Goal: Task Accomplishment & Management: Manage account settings

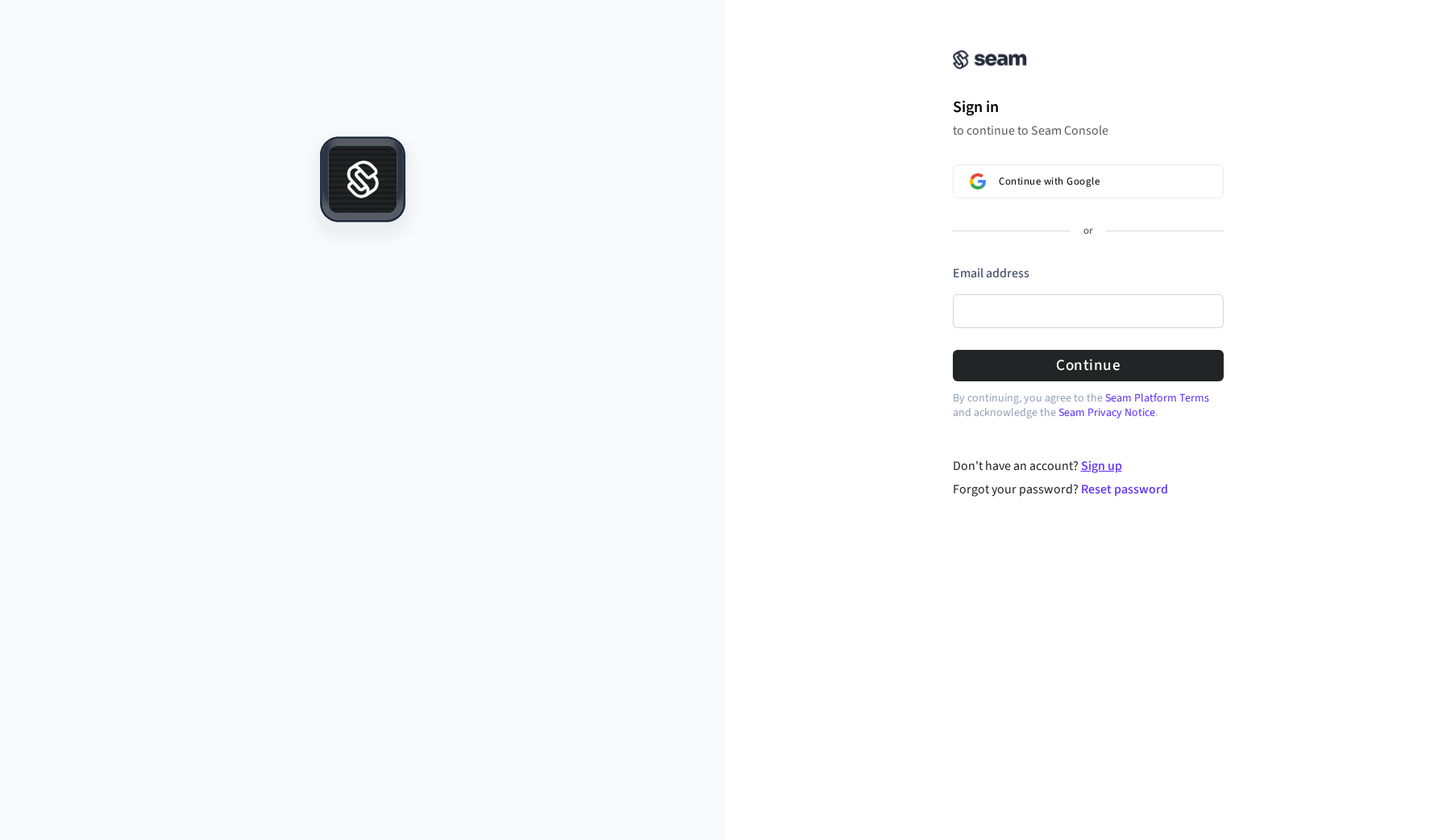
click at [1099, 461] on link "Sign up" at bounding box center [1101, 466] width 41 height 18
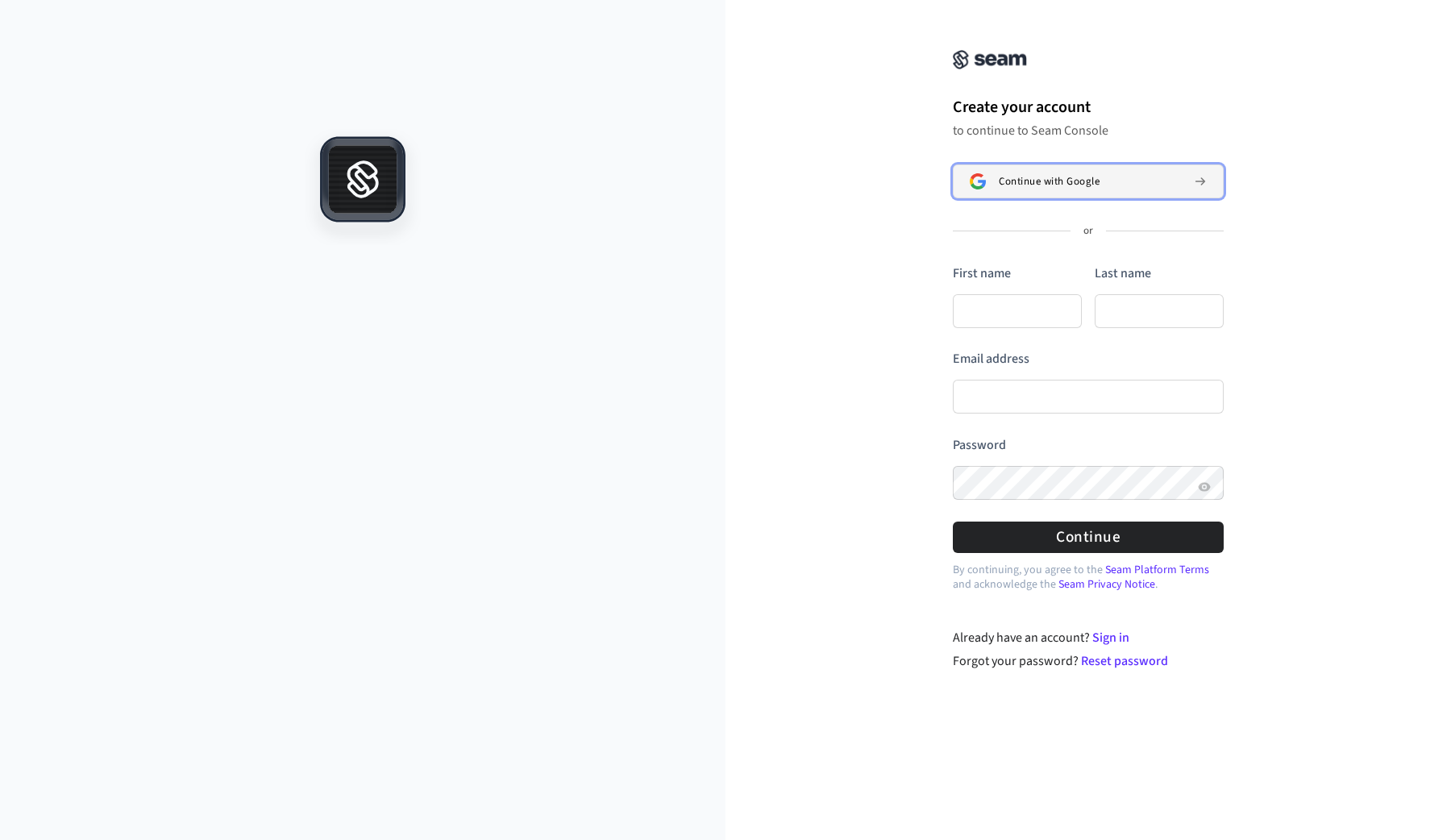
click at [1019, 176] on span "Continue with Google" at bounding box center [1049, 181] width 101 height 13
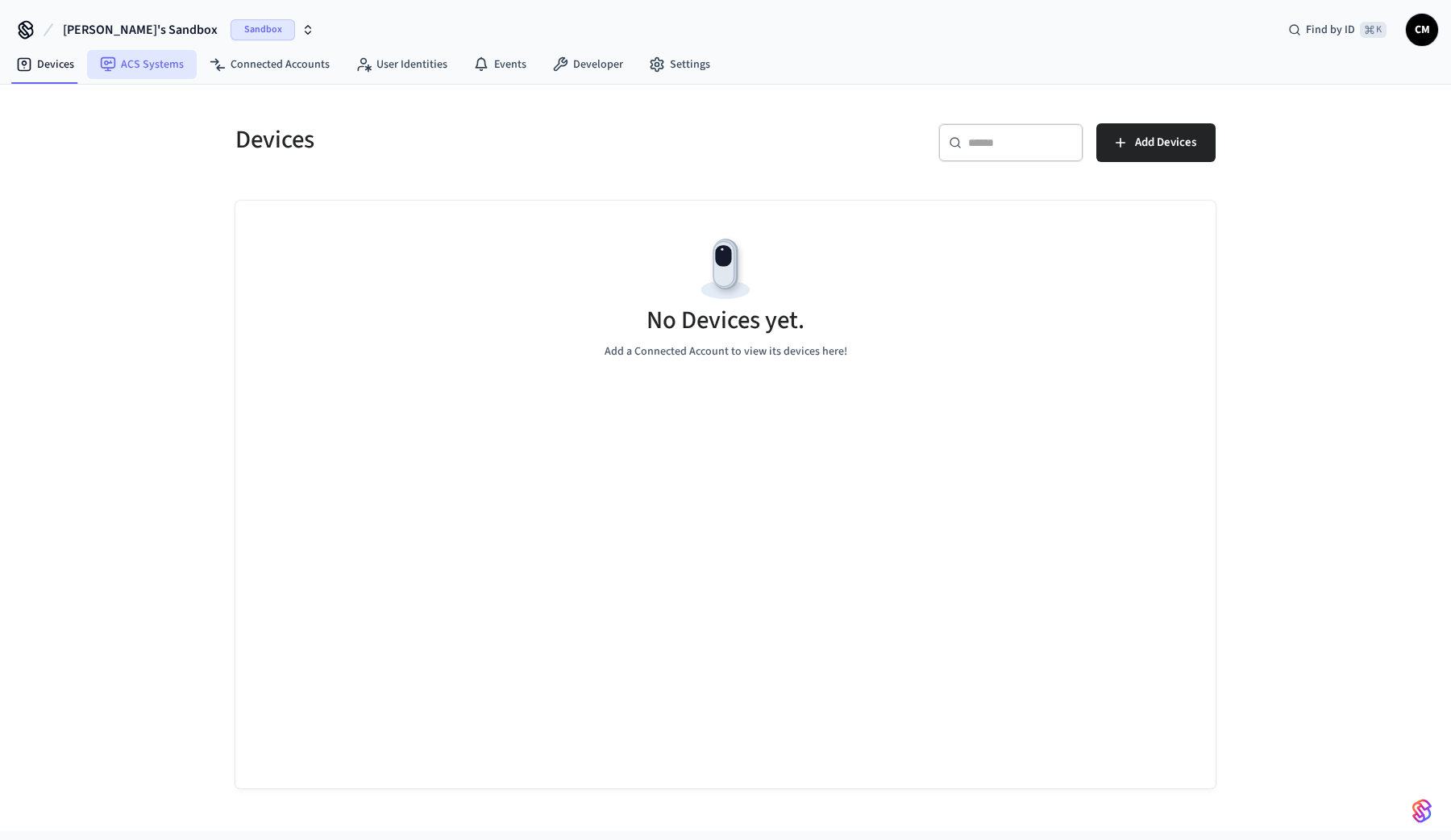
click at [147, 72] on link "ACS Systems" at bounding box center [142, 64] width 110 height 29
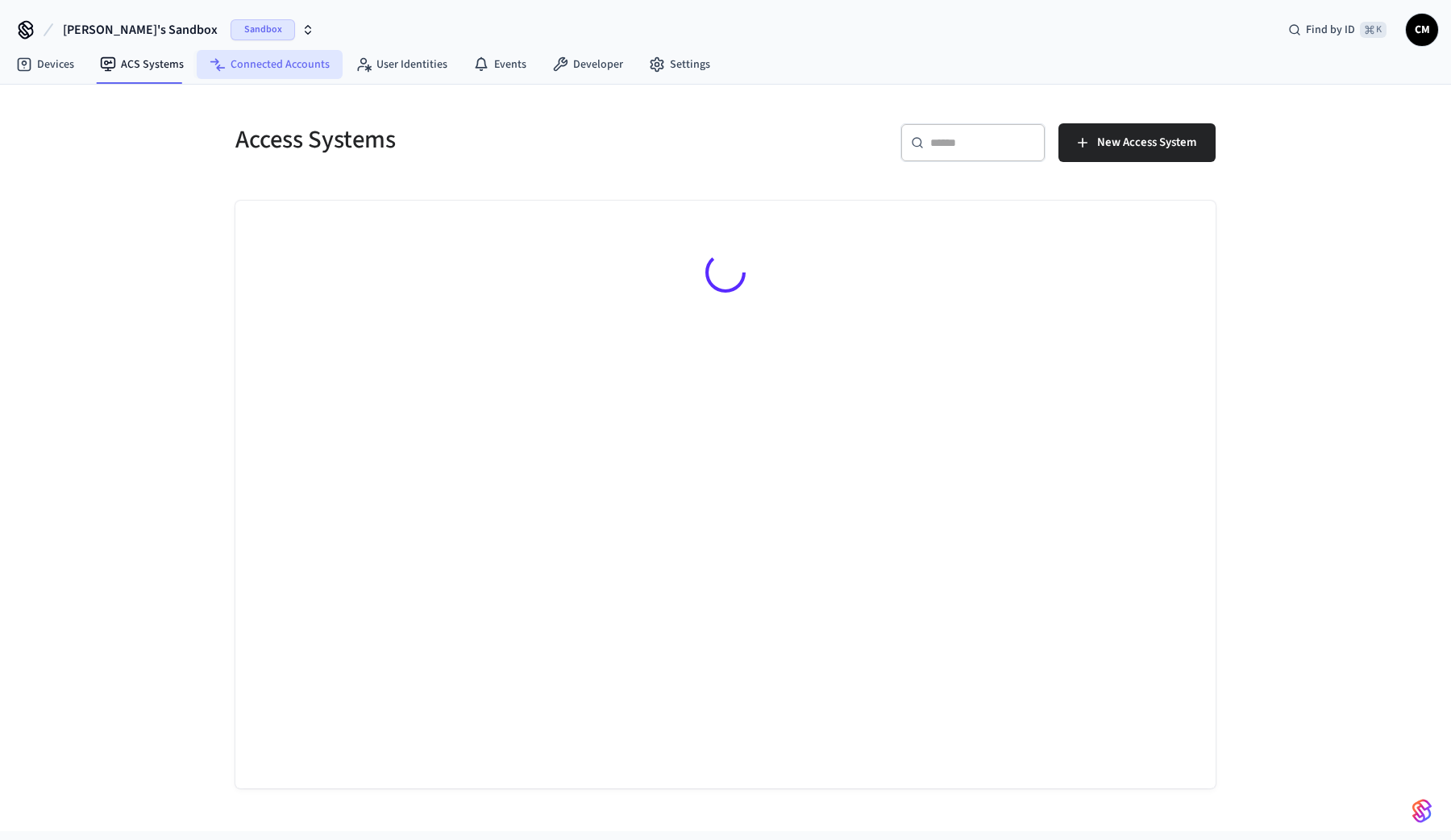
click at [267, 61] on link "Connected Accounts" at bounding box center [270, 64] width 146 height 29
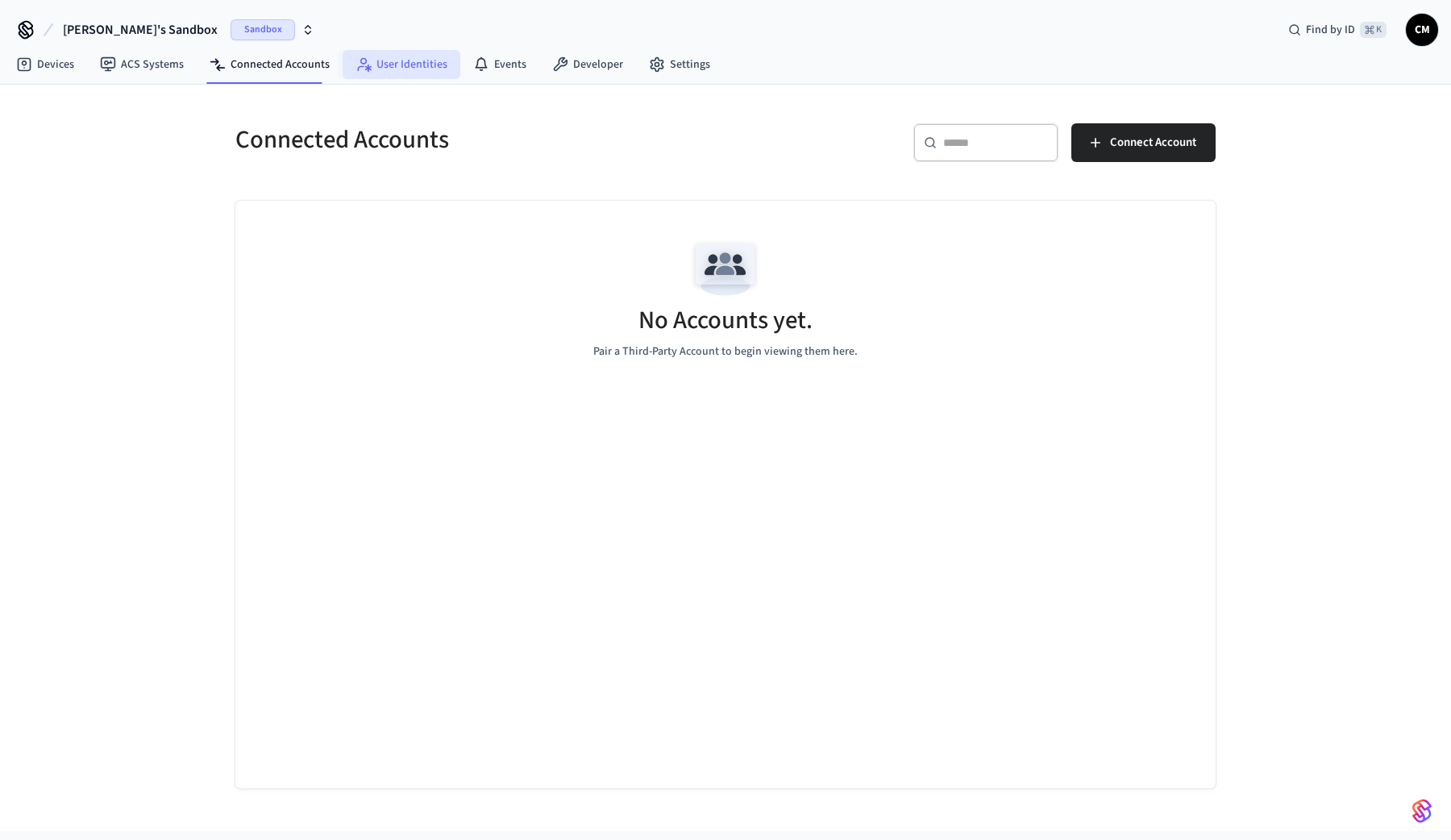
click at [382, 67] on link "User Identities" at bounding box center [401, 64] width 118 height 29
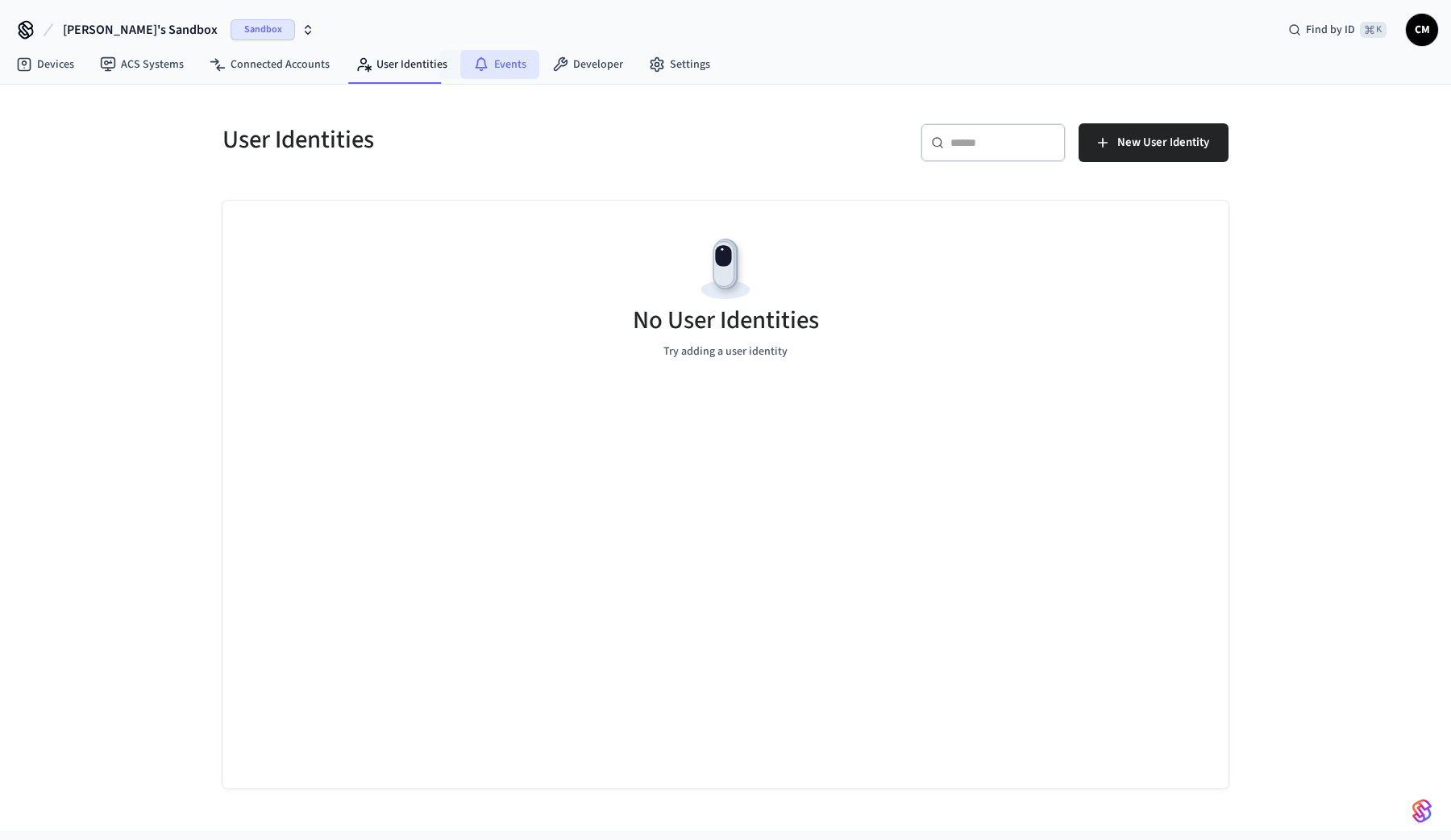
click at [510, 70] on link "Events" at bounding box center [500, 64] width 79 height 29
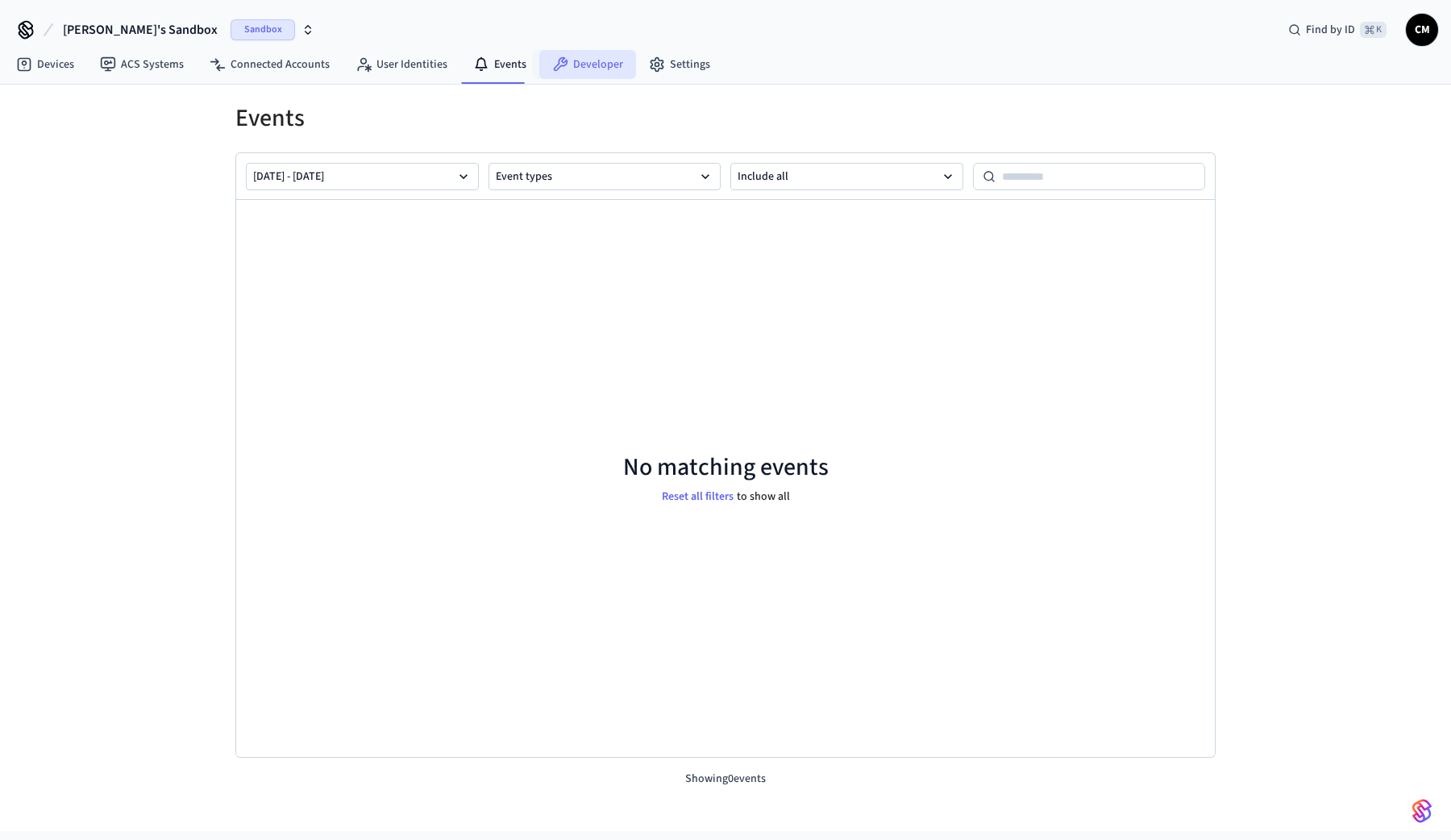
click at [594, 67] on link "Developer" at bounding box center [587, 64] width 97 height 29
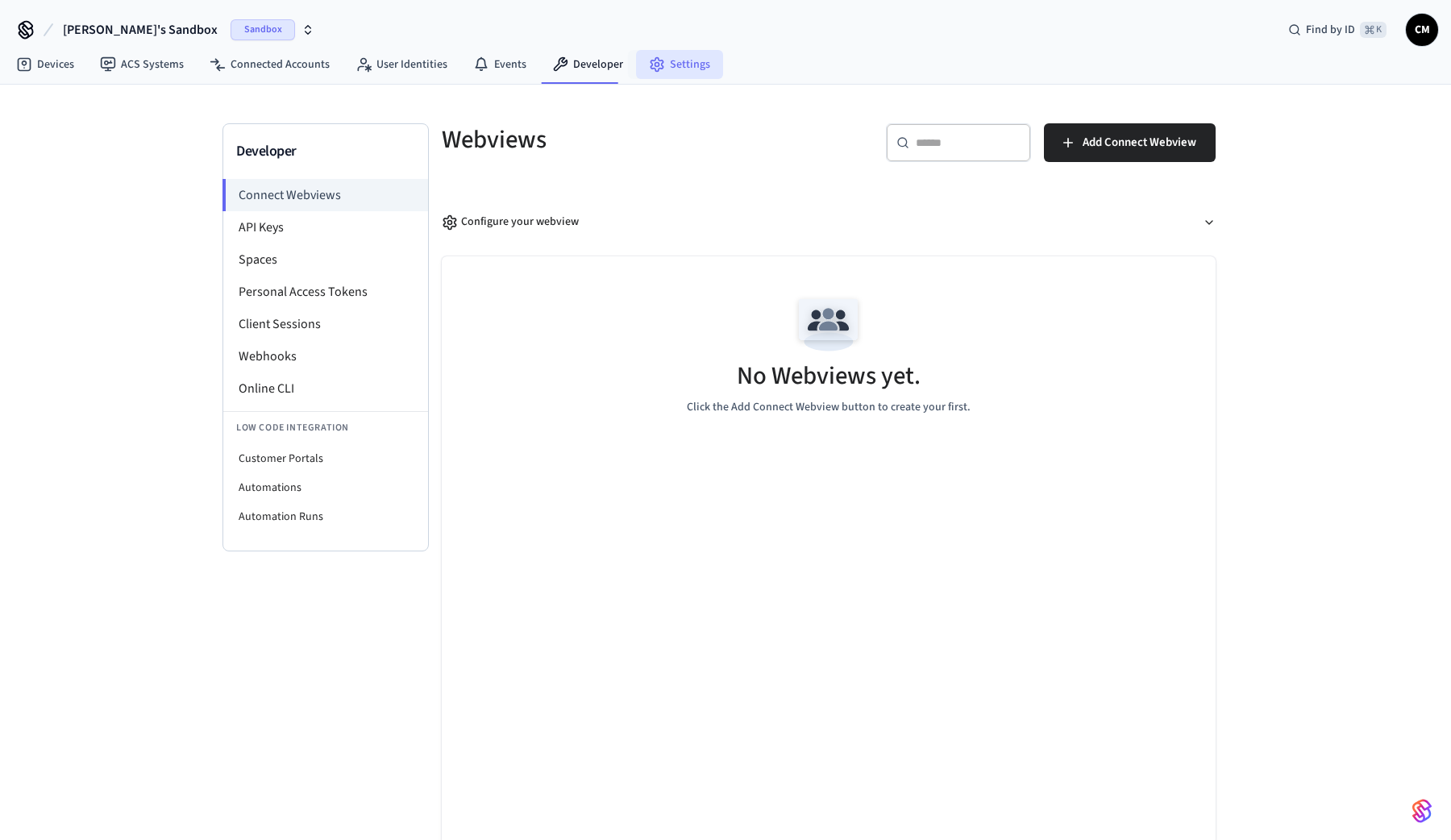
click at [659, 67] on link "Settings" at bounding box center [680, 64] width 87 height 29
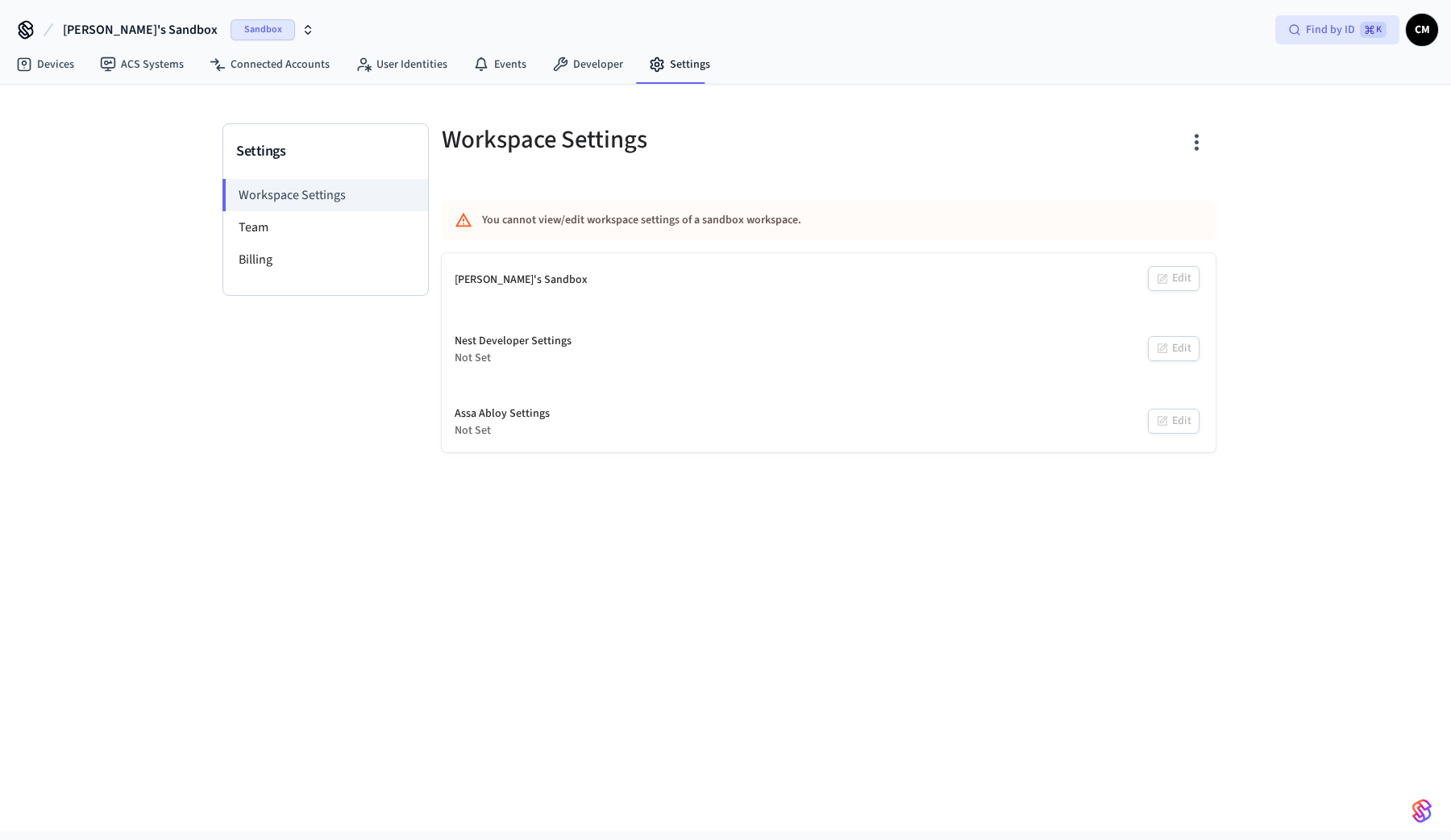
click at [1315, 39] on div "Find by ID ⌘ K" at bounding box center [1337, 29] width 124 height 29
click at [1425, 28] on span "CM" at bounding box center [1422, 29] width 29 height 29
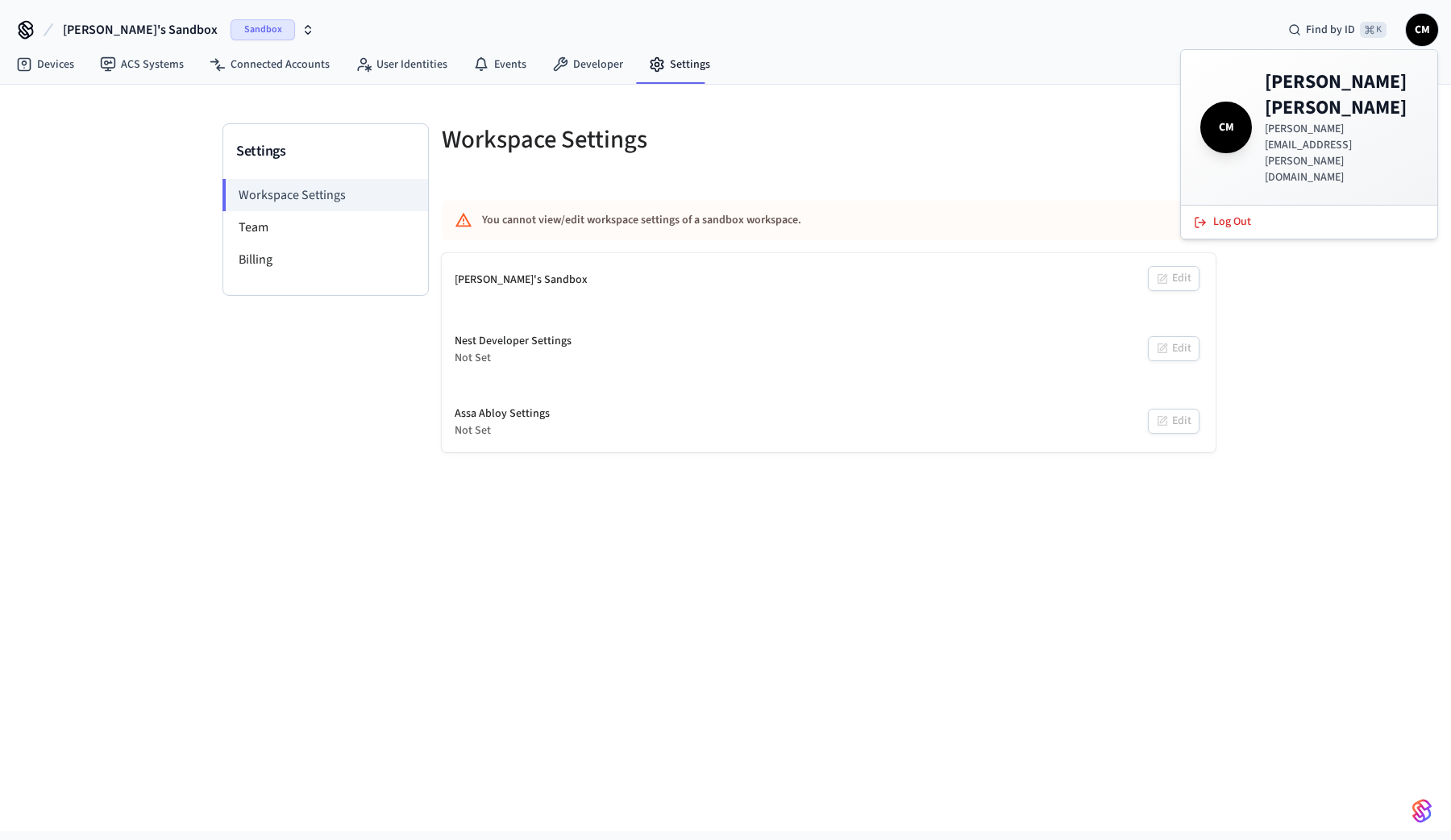
click at [208, 42] on button "[PERSON_NAME]'s Sandbox Sandbox" at bounding box center [188, 30] width 261 height 34
